Goal: Task Accomplishment & Management: Manage account settings

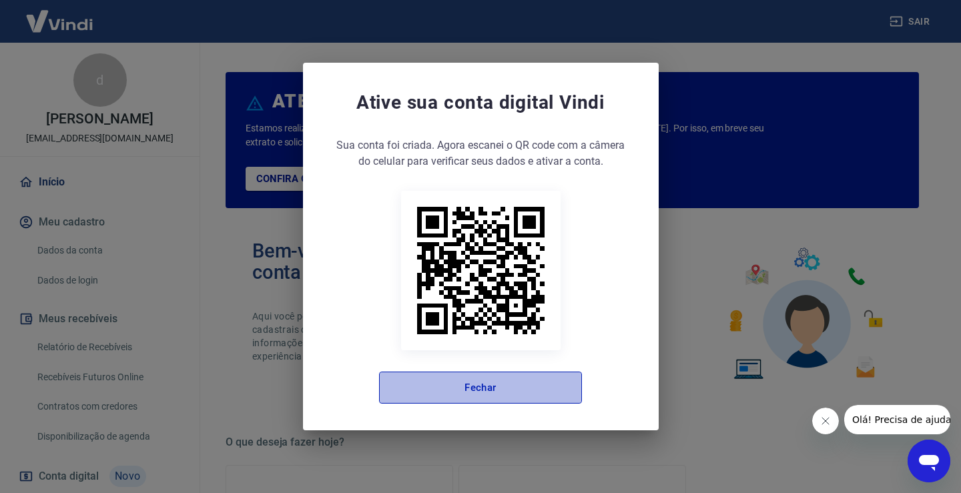
drag, startPoint x: 491, startPoint y: 385, endPoint x: 251, endPoint y: 325, distance: 247.6
click at [491, 384] on button "Fechar" at bounding box center [480, 388] width 203 height 32
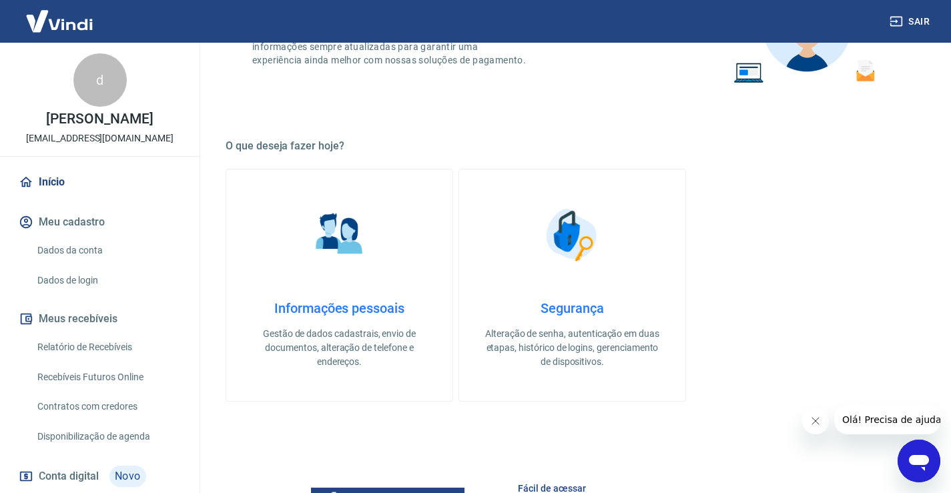
scroll to position [267, 0]
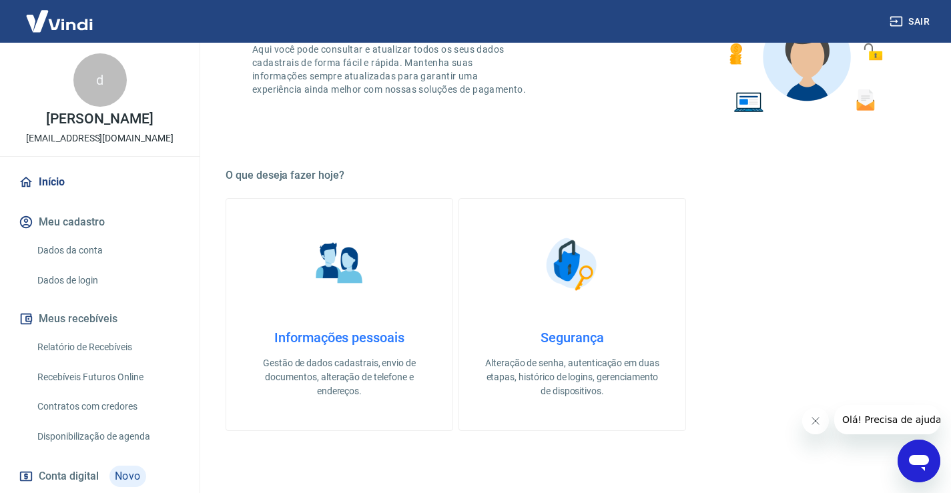
click at [52, 175] on link "Início" at bounding box center [99, 181] width 167 height 29
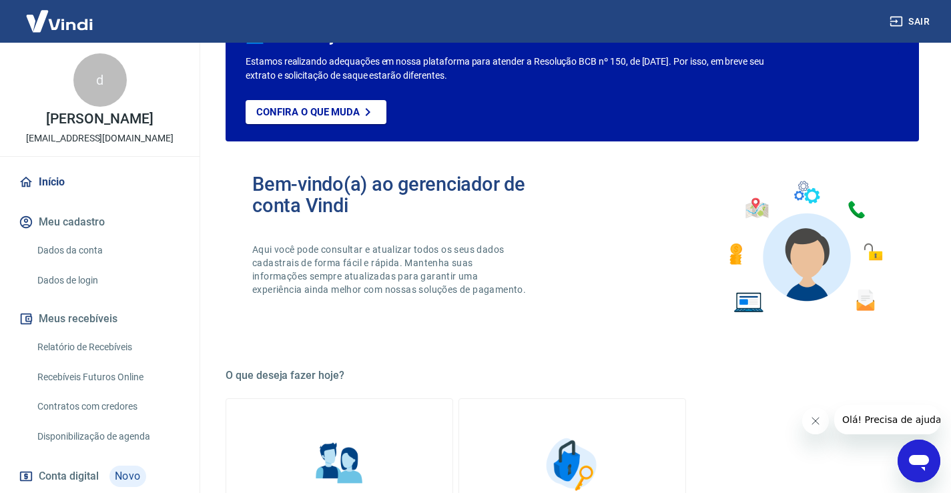
scroll to position [0, 0]
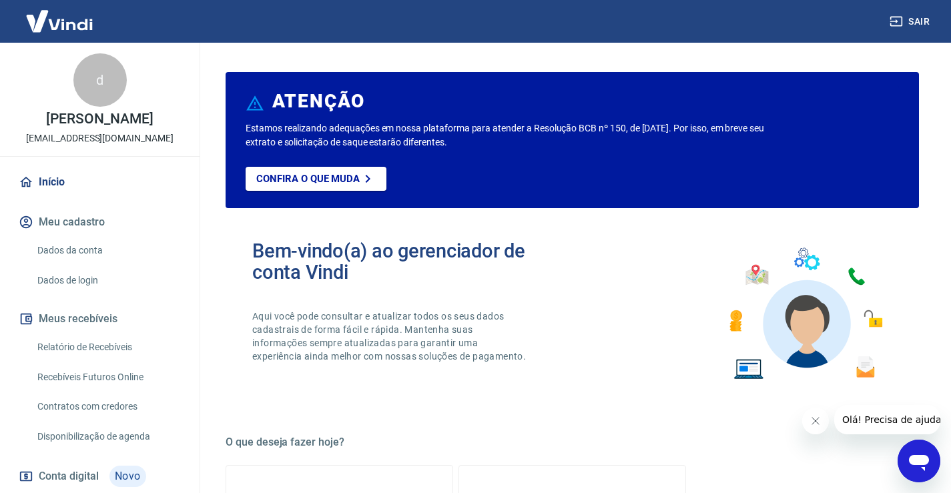
click at [90, 221] on button "Meu cadastro" at bounding box center [99, 221] width 167 height 29
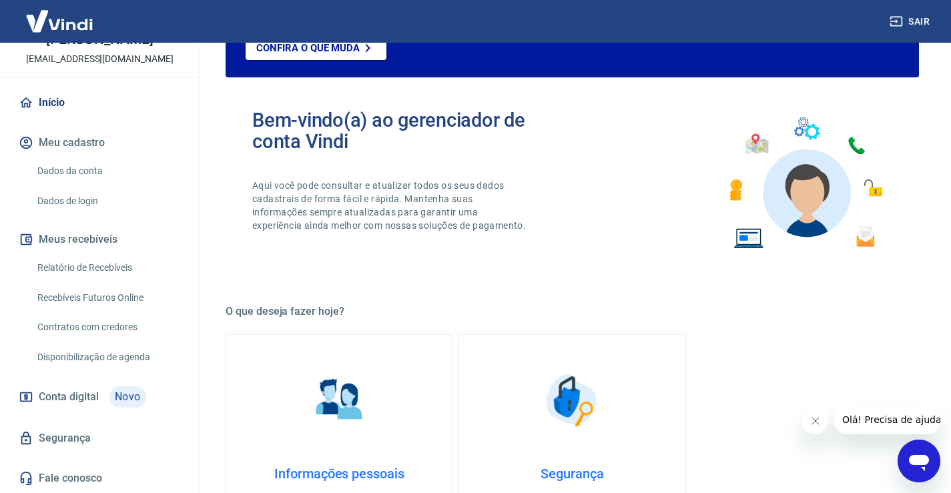
scroll to position [133, 0]
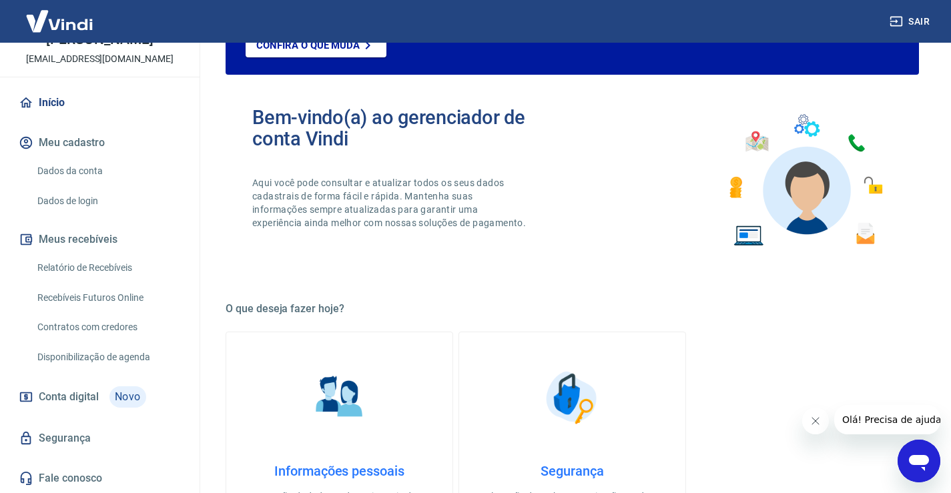
click at [77, 394] on span "Conta digital" at bounding box center [69, 397] width 60 height 19
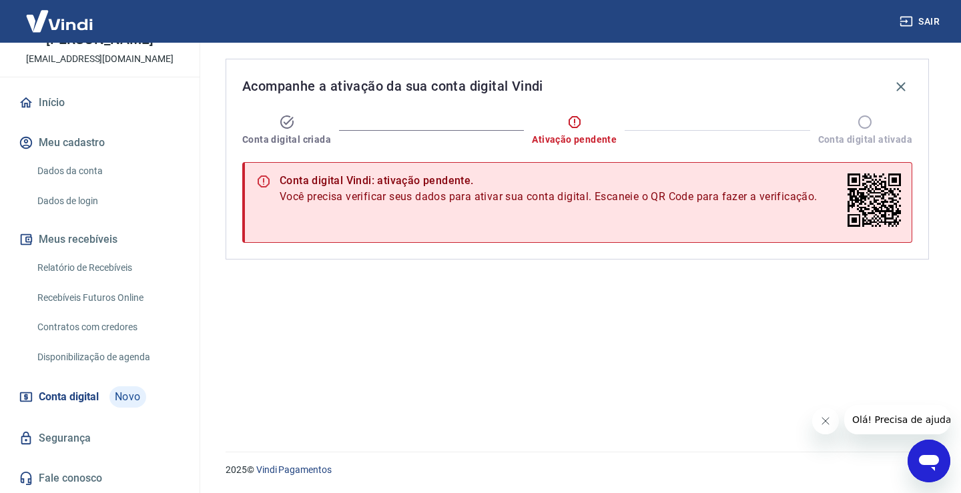
click at [41, 436] on link "Segurança" at bounding box center [99, 438] width 167 height 29
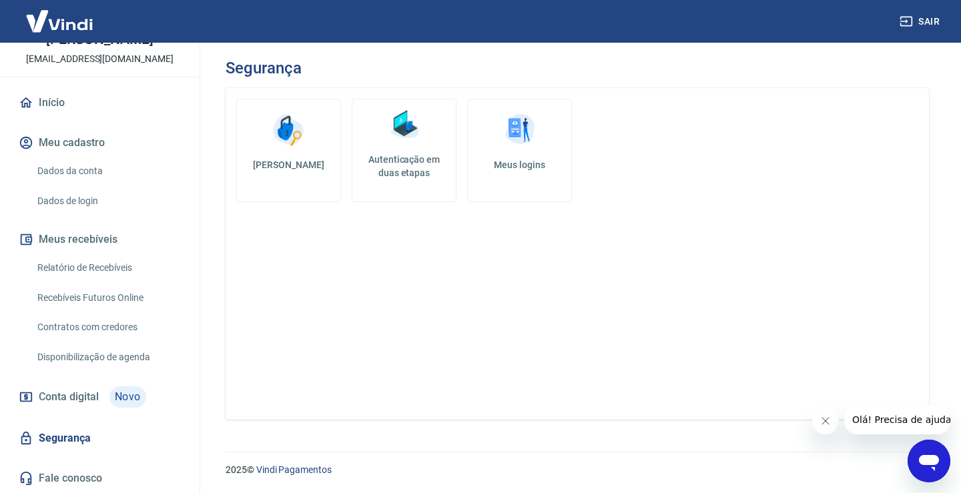
click at [66, 173] on link "Dados da conta" at bounding box center [107, 170] width 151 height 27
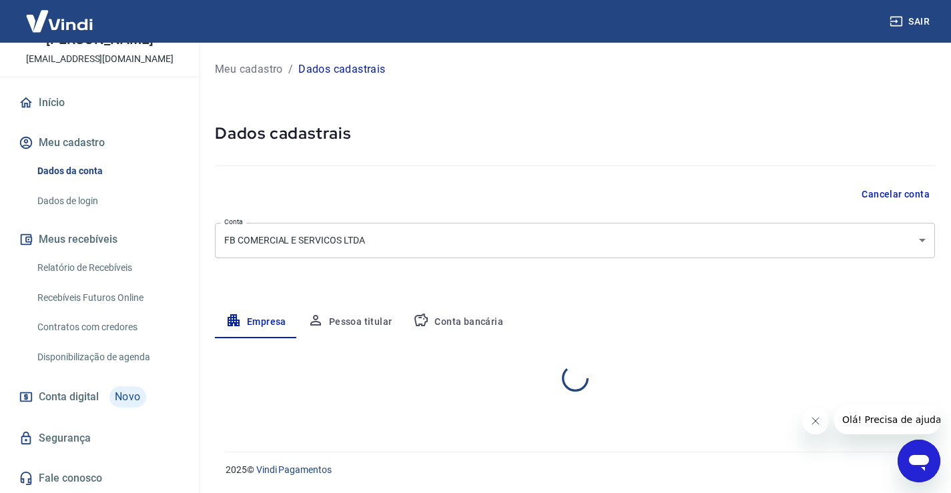
select select "SP"
select select "business"
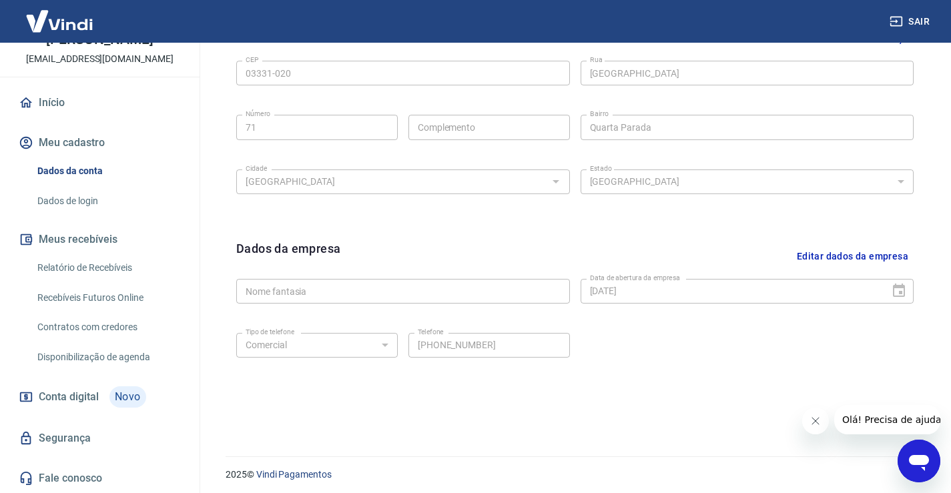
scroll to position [469, 0]
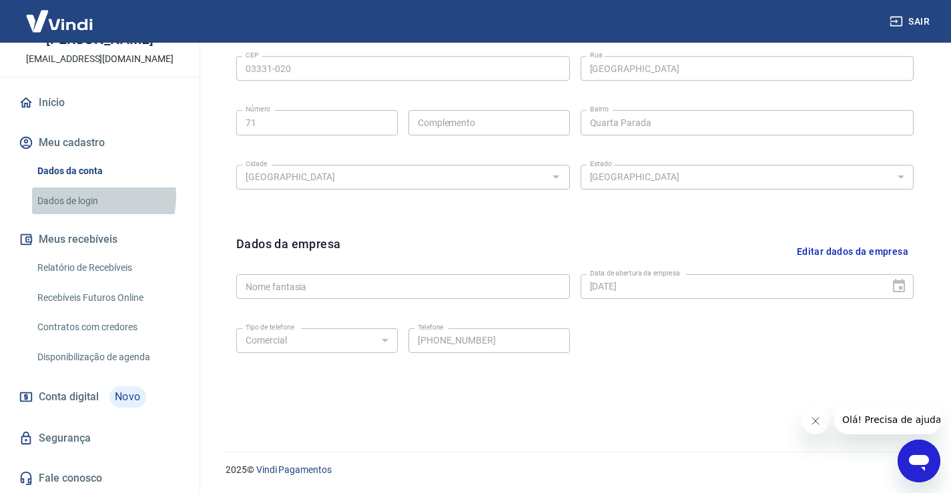
click at [92, 196] on link "Dados de login" at bounding box center [107, 200] width 151 height 27
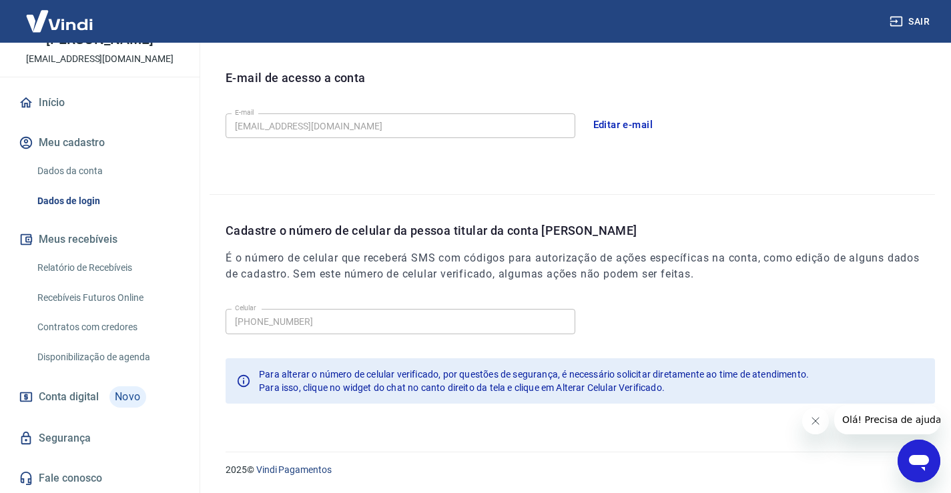
scroll to position [362, 0]
click at [81, 139] on button "Meu cadastro" at bounding box center [99, 142] width 167 height 29
click at [93, 152] on button "Meu cadastro" at bounding box center [99, 142] width 167 height 29
click at [59, 107] on link "Início" at bounding box center [99, 102] width 167 height 29
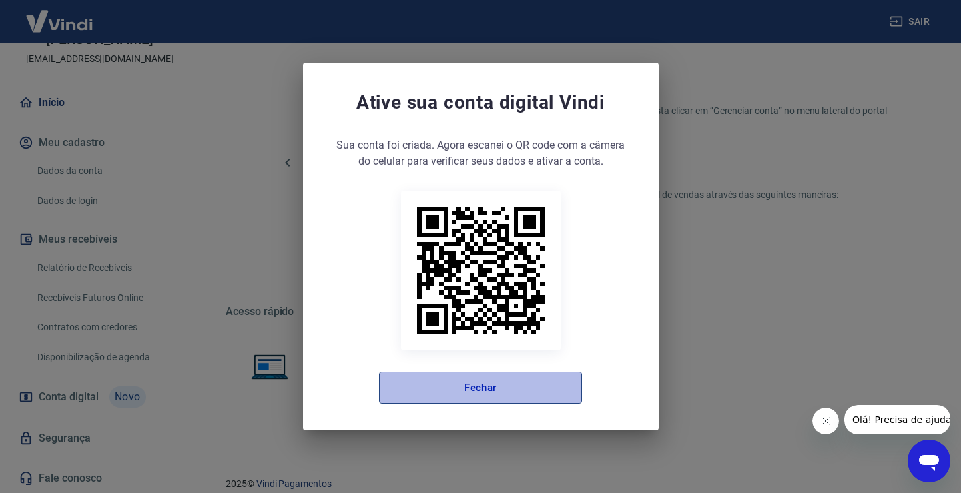
click at [482, 402] on button "Fechar" at bounding box center [480, 388] width 203 height 32
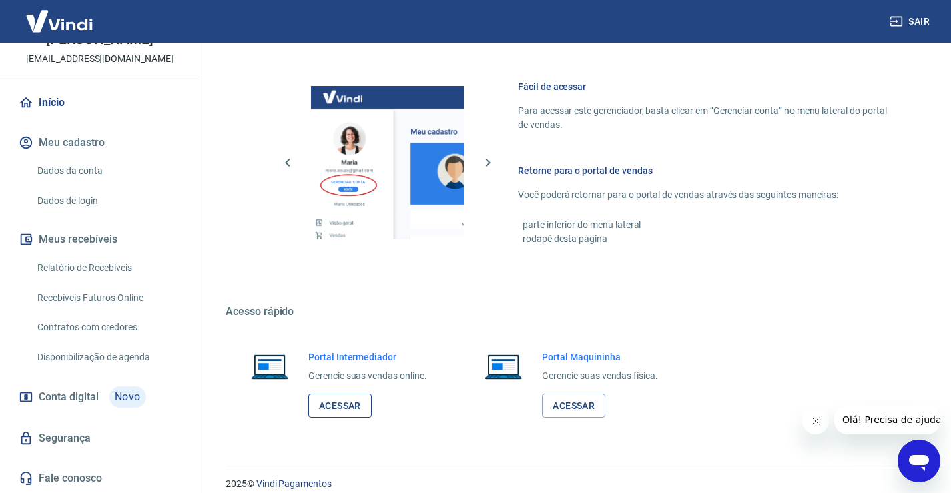
click at [349, 399] on link "Acessar" at bounding box center [339, 406] width 63 height 25
